Goal: Task Accomplishment & Management: Use online tool/utility

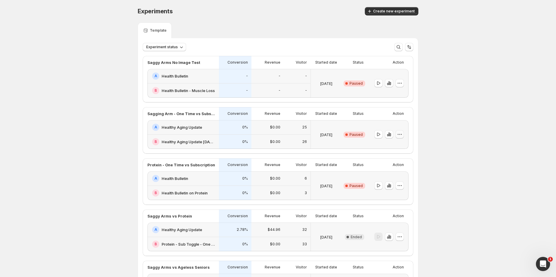
click at [404, 134] on button "button" at bounding box center [400, 134] width 8 height 8
click at [402, 165] on span "End experiment" at bounding box center [405, 166] width 29 height 5
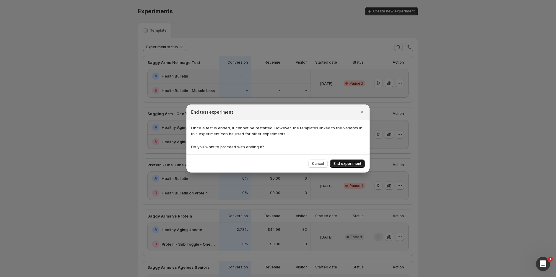
click at [352, 163] on span "End experiment" at bounding box center [348, 163] width 28 height 5
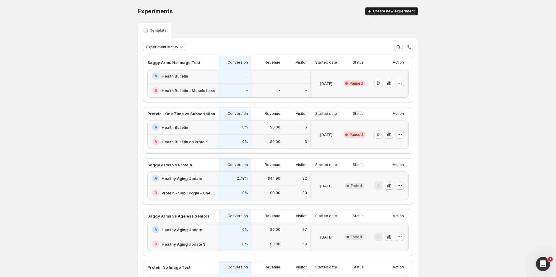
click at [390, 11] on span "Create new experiment" at bounding box center [394, 11] width 42 height 5
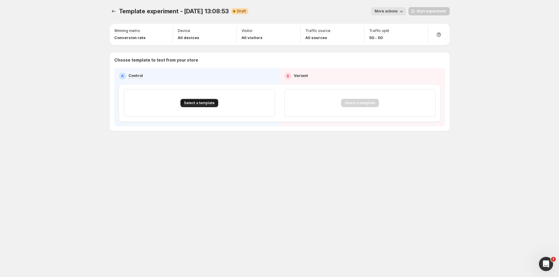
click at [196, 101] on span "Select a template" at bounding box center [199, 102] width 31 height 5
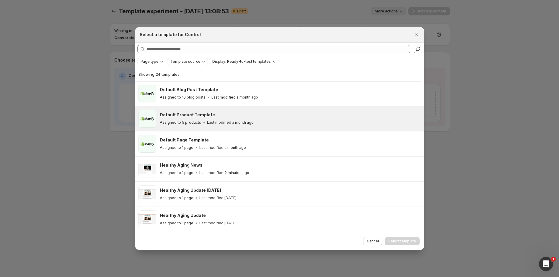
scroll to position [80, 0]
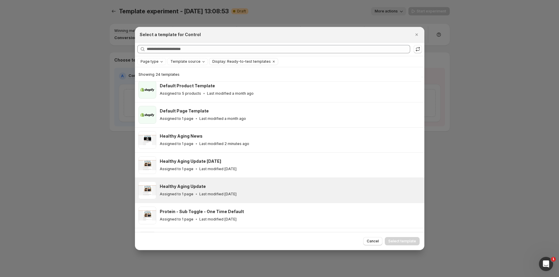
click at [209, 190] on div "Healthy Aging Update Assigned to 1 page Last modified [DATE]" at bounding box center [289, 190] width 259 height 14
click at [409, 241] on span "Select template" at bounding box center [403, 240] width 28 height 5
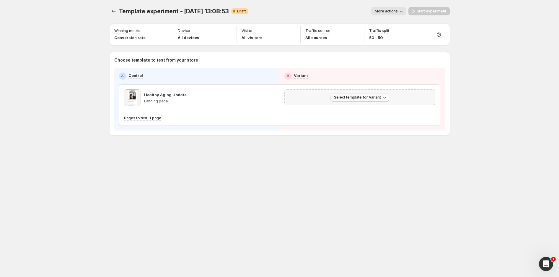
click at [367, 98] on span "Select template for Variant" at bounding box center [357, 97] width 47 height 5
click at [367, 109] on span "Select an existing template" at bounding box center [356, 109] width 50 height 5
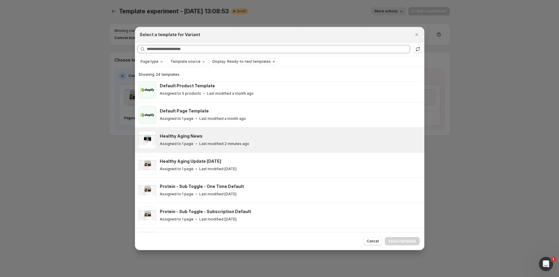
click at [189, 140] on div "Healthy Aging News Assigned to 1 page Last modified 2 minutes ago" at bounding box center [289, 140] width 259 height 14
click at [398, 241] on span "Select template" at bounding box center [403, 240] width 28 height 5
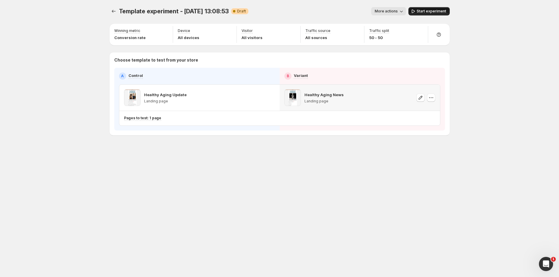
click at [440, 10] on span "Start experiment" at bounding box center [432, 11] width 30 height 5
click at [386, 177] on div "Template experiment - [DATE] 13:08:53. This page is ready Template experiment -…" at bounding box center [280, 138] width 355 height 277
click at [110, 13] on div at bounding box center [114, 11] width 9 height 8
click at [111, 11] on icon "Experiments" at bounding box center [114, 11] width 6 height 6
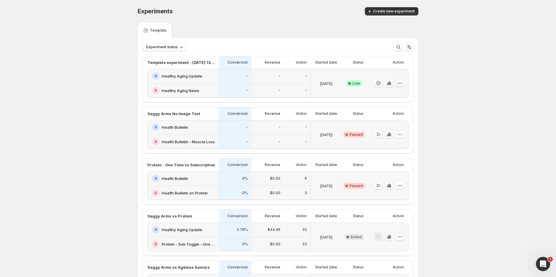
click at [402, 83] on icon "button" at bounding box center [400, 83] width 6 height 6
click at [388, 105] on span "Rename" at bounding box center [383, 105] width 15 height 5
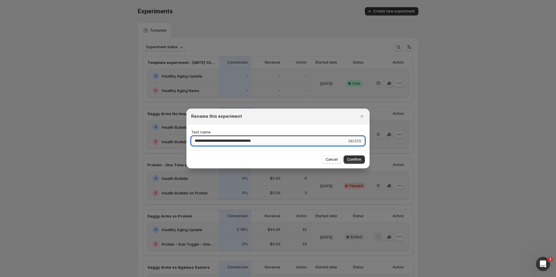
click at [257, 142] on input "**********" at bounding box center [269, 140] width 156 height 9
click at [256, 143] on input "**********" at bounding box center [269, 140] width 156 height 9
type input "**********"
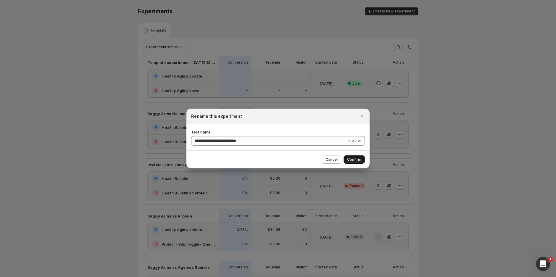
click at [352, 162] on button "Confirm" at bounding box center [354, 159] width 21 height 8
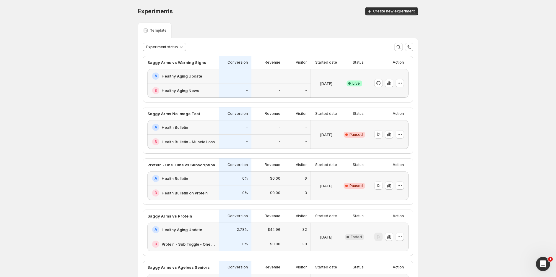
click at [430, 105] on div "Experiments. This page is ready Experiments Create new experiment Template Expe…" at bounding box center [278, 223] width 556 height 446
click at [460, 56] on div "Experiments. This page is ready Experiments Create new experiment Template Expe…" at bounding box center [278, 223] width 556 height 446
click at [259, 84] on div "-" at bounding box center [267, 90] width 33 height 14
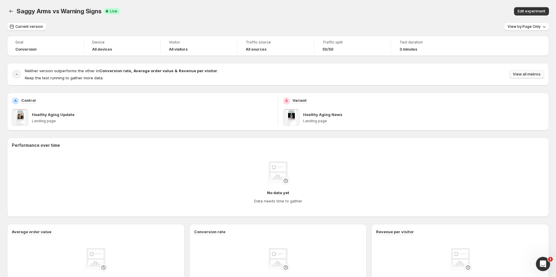
click at [525, 77] on button "View all metrics" at bounding box center [526, 74] width 35 height 8
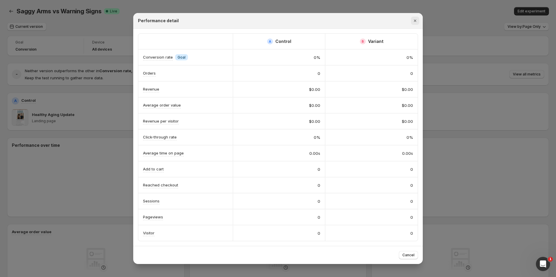
click at [413, 20] on icon "Close" at bounding box center [415, 21] width 6 height 6
